Goal: Task Accomplishment & Management: Manage account settings

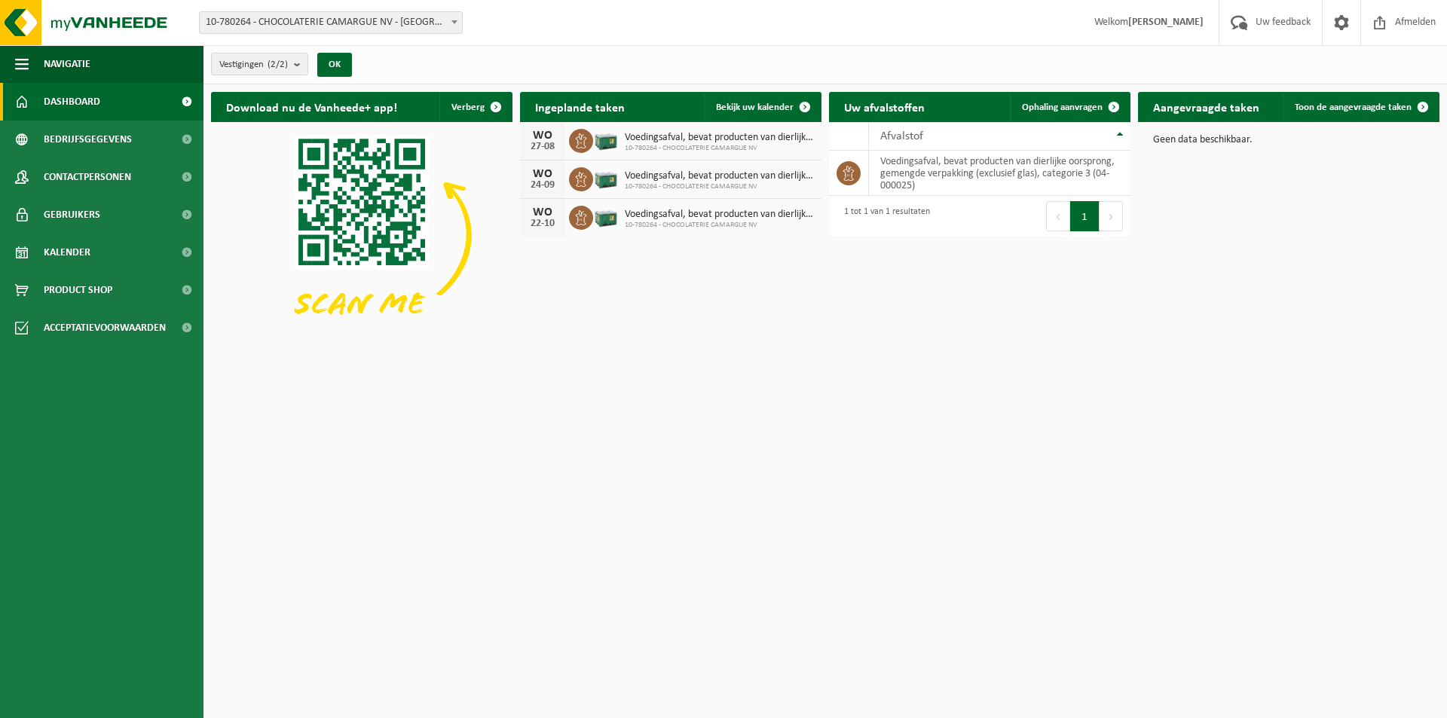
drag, startPoint x: 933, startPoint y: 375, endPoint x: 811, endPoint y: 374, distance: 122.8
click at [933, 375] on html "Vestiging: 10-780264 - CHOCOLATERIE CAMARGUE NV - LOKEREN 10-806018 - CHOCOLATE…" at bounding box center [723, 359] width 1447 height 718
click at [619, 341] on div "Download nu de Vanheede+ app! Verberg Ingeplande taken Bekijk uw kalender [DATE…" at bounding box center [825, 220] width 1236 height 273
click at [718, 538] on html "Vestiging: 10-780264 - CHOCOLATERIE CAMARGUE NV - LOKEREN 10-806018 - CHOCOLATE…" at bounding box center [723, 359] width 1447 height 718
click at [734, 457] on html "Vestiging: 10-780264 - CHOCOLATERIE CAMARGUE NV - LOKEREN 10-806018 - CHOCOLATE…" at bounding box center [723, 359] width 1447 height 718
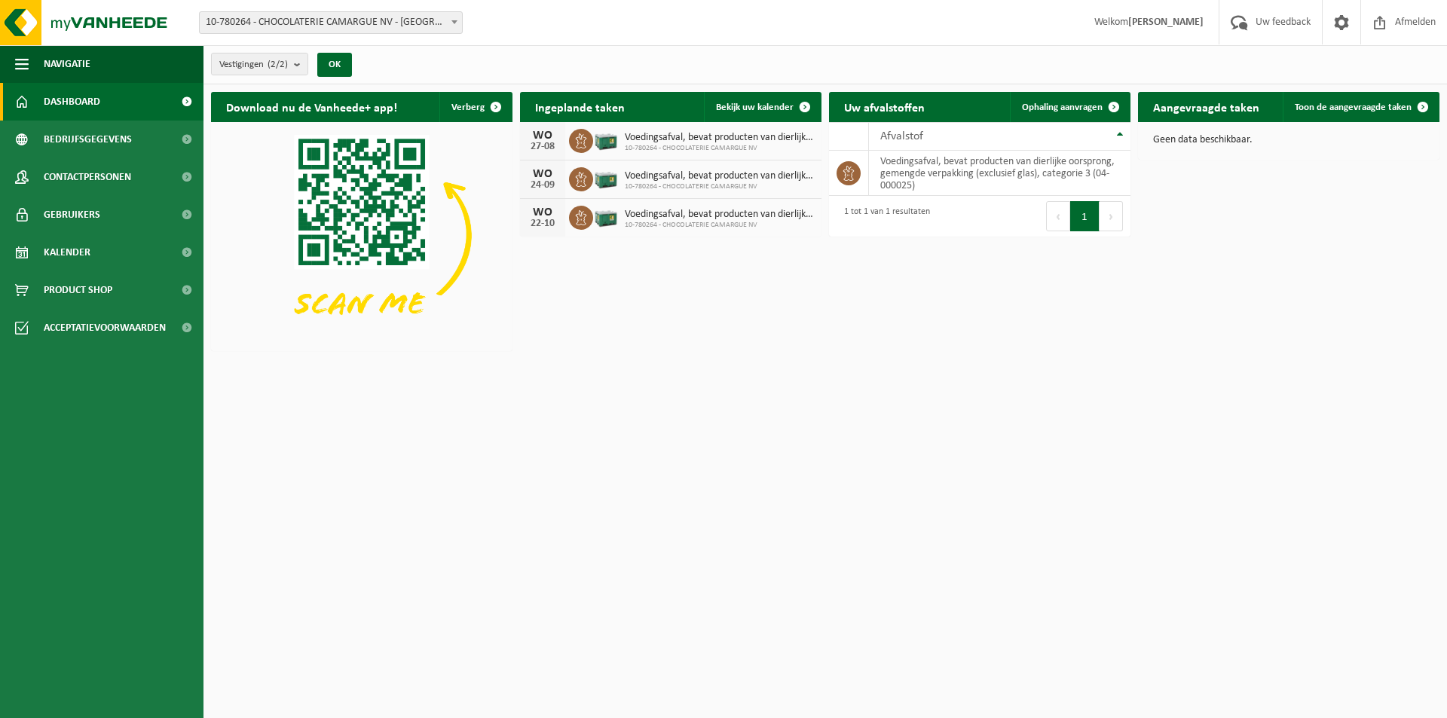
click at [747, 400] on html "Vestiging: 10-780264 - CHOCOLATERIE CAMARGUE NV - LOKEREN 10-806018 - CHOCOLATE…" at bounding box center [723, 359] width 1447 height 718
drag, startPoint x: 748, startPoint y: 437, endPoint x: 748, endPoint y: 449, distance: 12.1
click at [748, 438] on html "Vestiging: 10-780264 - CHOCOLATERIE CAMARGUE NV - LOKEREN 10-806018 - CHOCOLATE…" at bounding box center [723, 359] width 1447 height 718
click at [711, 383] on html "Vestiging: 10-780264 - CHOCOLATERIE CAMARGUE NV - LOKEREN 10-806018 - CHOCOLATE…" at bounding box center [723, 359] width 1447 height 718
click at [740, 506] on html "Vestiging: 10-780264 - CHOCOLATERIE CAMARGUE NV - LOKEREN 10-806018 - CHOCOLATE…" at bounding box center [723, 359] width 1447 height 718
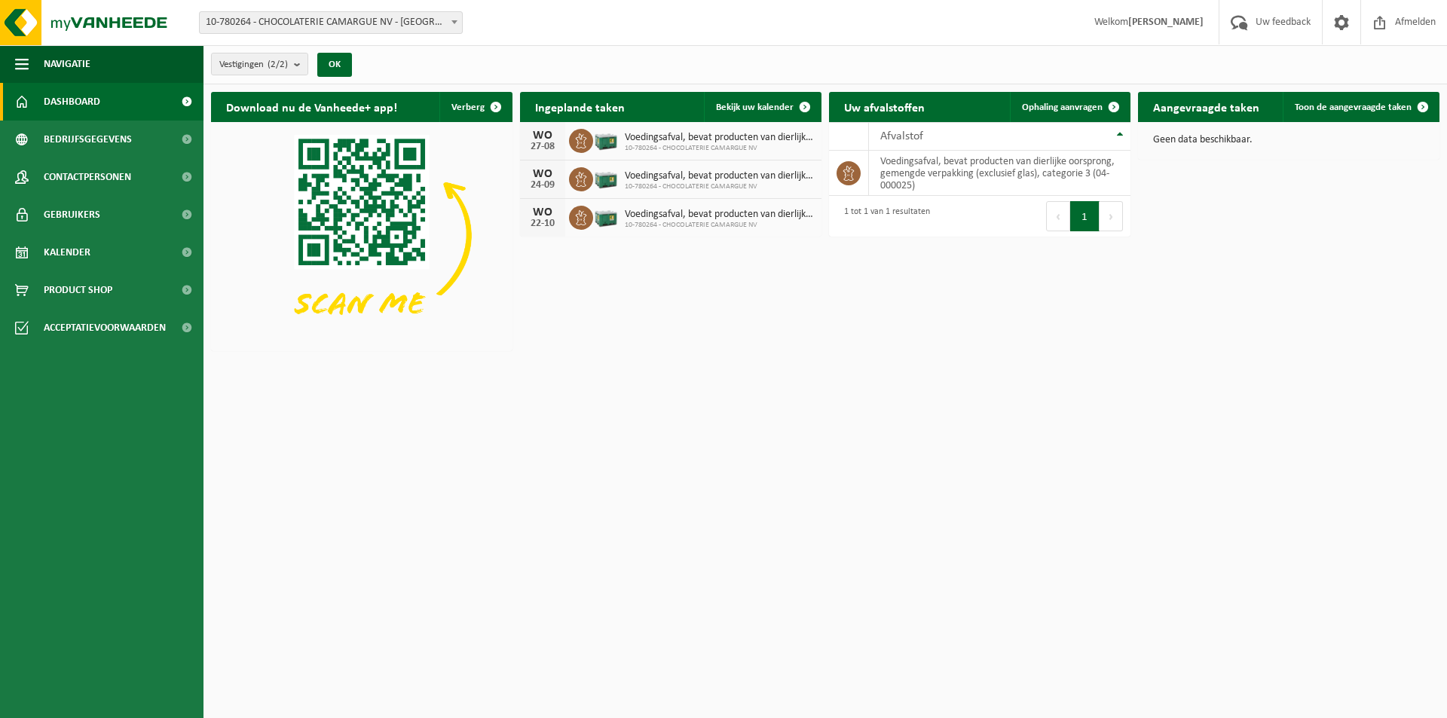
drag, startPoint x: 869, startPoint y: 435, endPoint x: 692, endPoint y: 328, distance: 206.5
click at [869, 435] on html "Vestiging: 10-780264 - CHOCOLATERIE CAMARGUE NV - LOKEREN 10-806018 - CHOCOLATE…" at bounding box center [723, 359] width 1447 height 718
click at [1401, 23] on span "Afmelden" at bounding box center [1415, 22] width 48 height 44
